Goal: Task Accomplishment & Management: Use online tool/utility

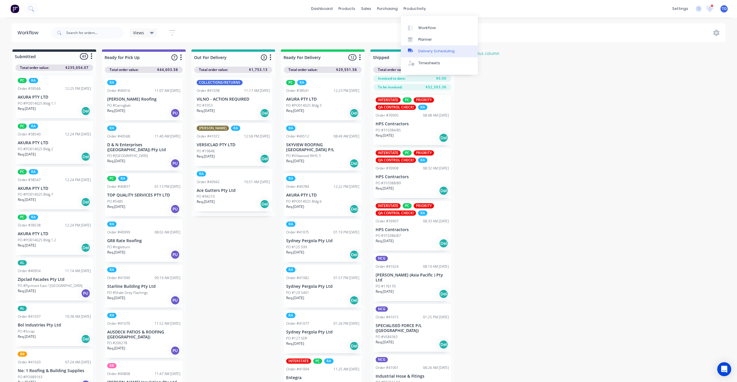
click at [427, 51] on div "Delivery Scheduling" at bounding box center [436, 51] width 36 height 5
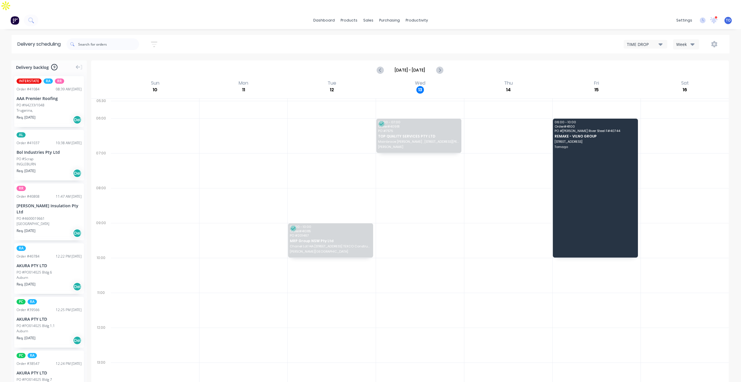
click at [697, 39] on button "Week" at bounding box center [686, 44] width 26 height 10
click at [693, 65] on div "Vehicle" at bounding box center [703, 71] width 58 height 12
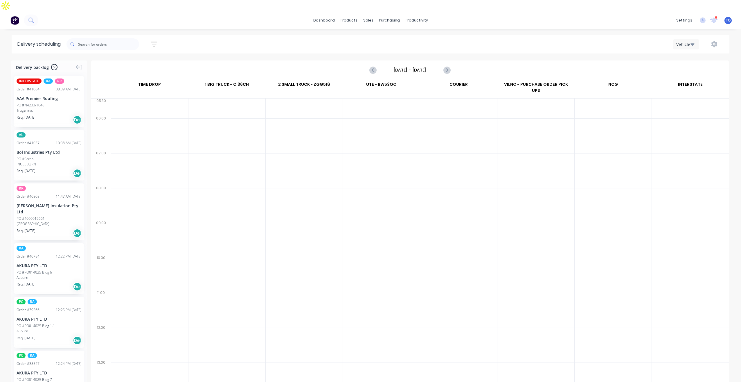
click at [404, 61] on div "[DATE] - [DATE]" at bounding box center [410, 70] width 637 height 18
click at [404, 66] on input "[DATE] - [DATE]" at bounding box center [410, 70] width 58 height 9
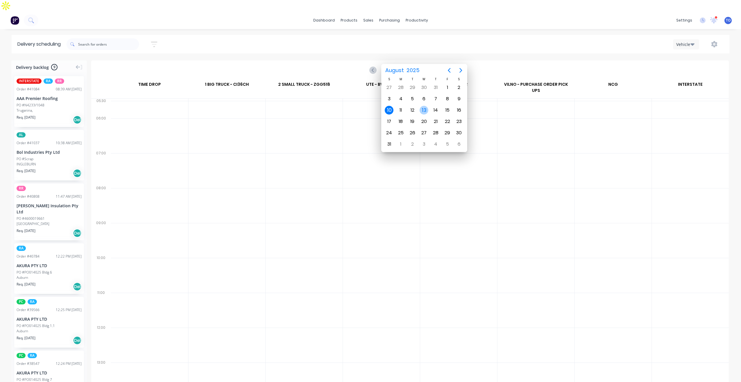
click at [426, 112] on div "13" at bounding box center [424, 110] width 9 height 9
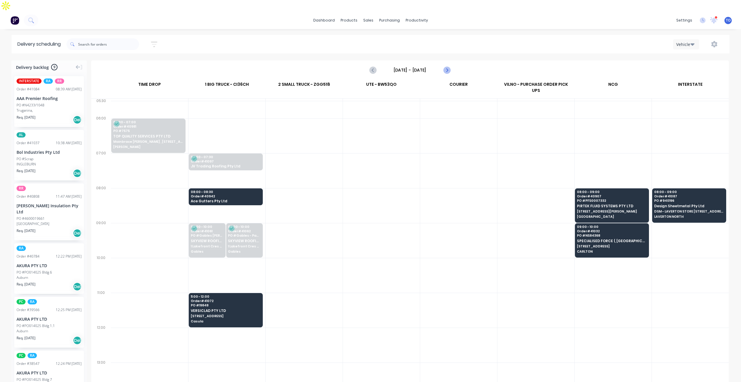
click at [446, 67] on icon "Next page" at bounding box center [446, 70] width 7 height 7
type input "[DATE] - [DATE]"
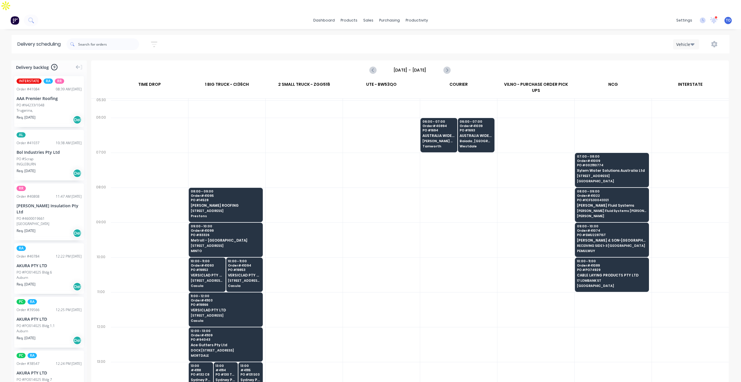
scroll to position [30, 0]
